Goal: Navigation & Orientation: Go to known website

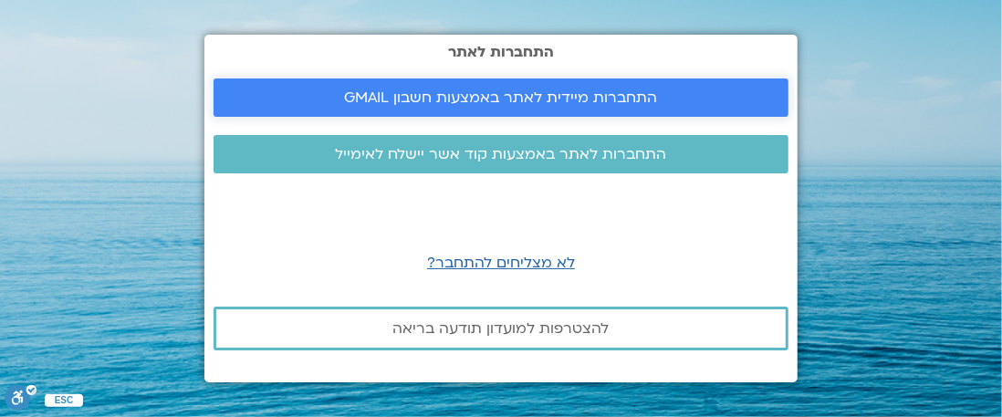
click at [669, 102] on span "התחברות מיידית לאתר באמצעות חשבון GMAIL" at bounding box center [500, 97] width 531 height 16
